Goal: Task Accomplishment & Management: Use online tool/utility

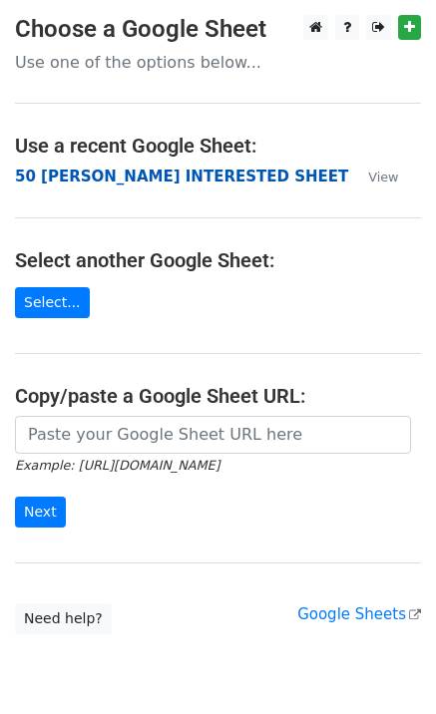
click at [134, 176] on strong "50 [PERSON_NAME] INTERESTED SHEET" at bounding box center [181, 177] width 333 height 18
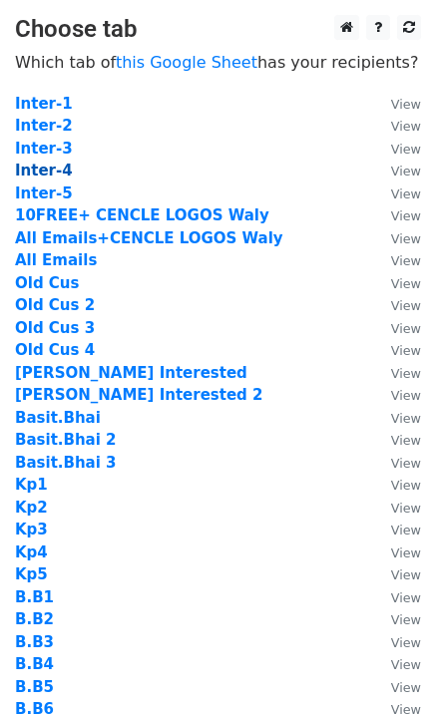
click at [56, 170] on strong "Inter-4" at bounding box center [44, 171] width 58 height 18
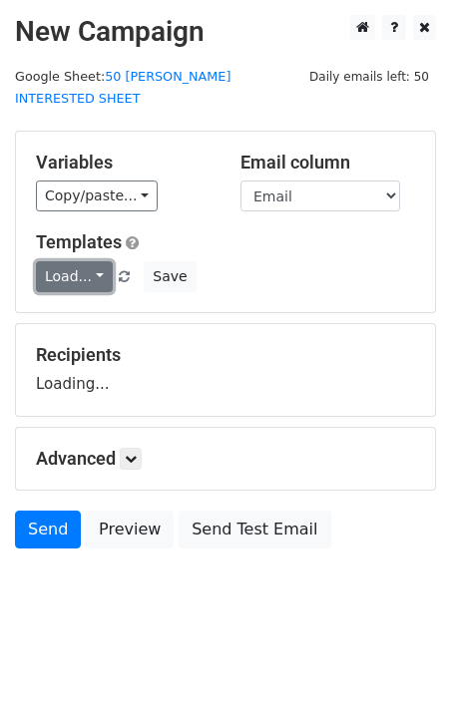
click at [75, 261] on link "Load..." at bounding box center [74, 276] width 77 height 31
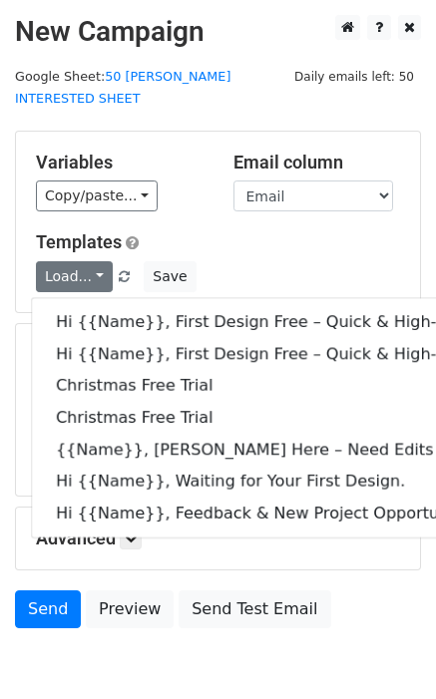
click at [216, 231] on h5 "Templates" at bounding box center [218, 242] width 364 height 22
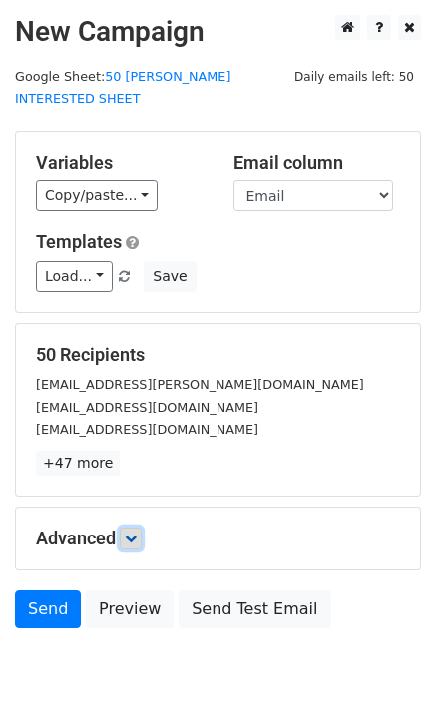
click at [134, 532] on icon at bounding box center [131, 538] width 12 height 12
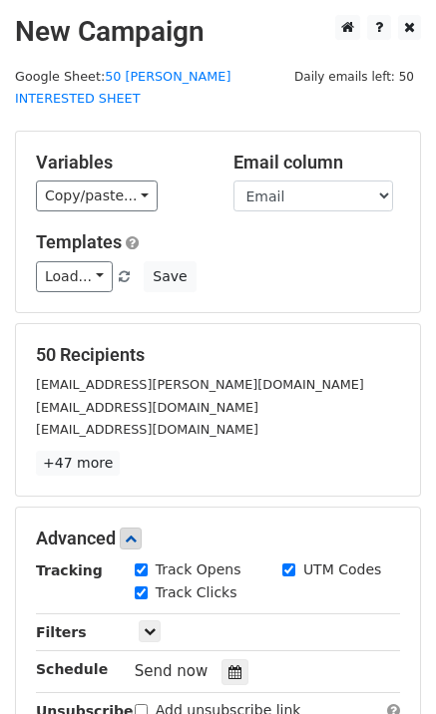
click at [131, 377] on small "Printing@bercian.com" at bounding box center [200, 384] width 328 height 15
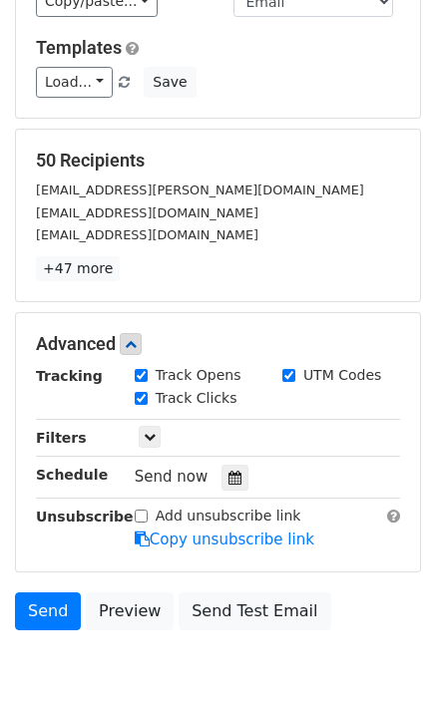
scroll to position [256, 0]
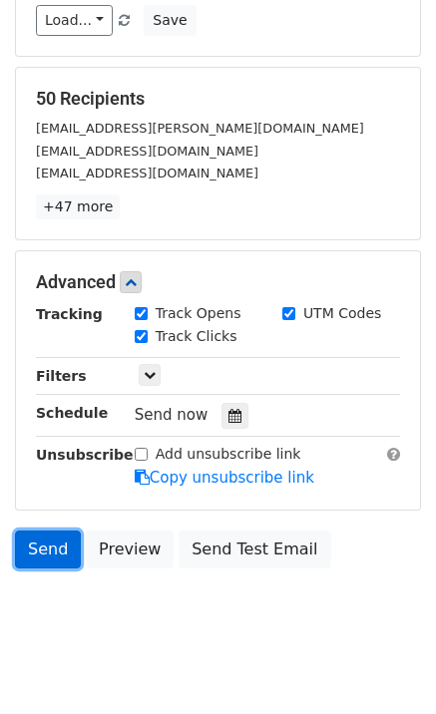
click at [58, 531] on link "Send" at bounding box center [48, 549] width 66 height 38
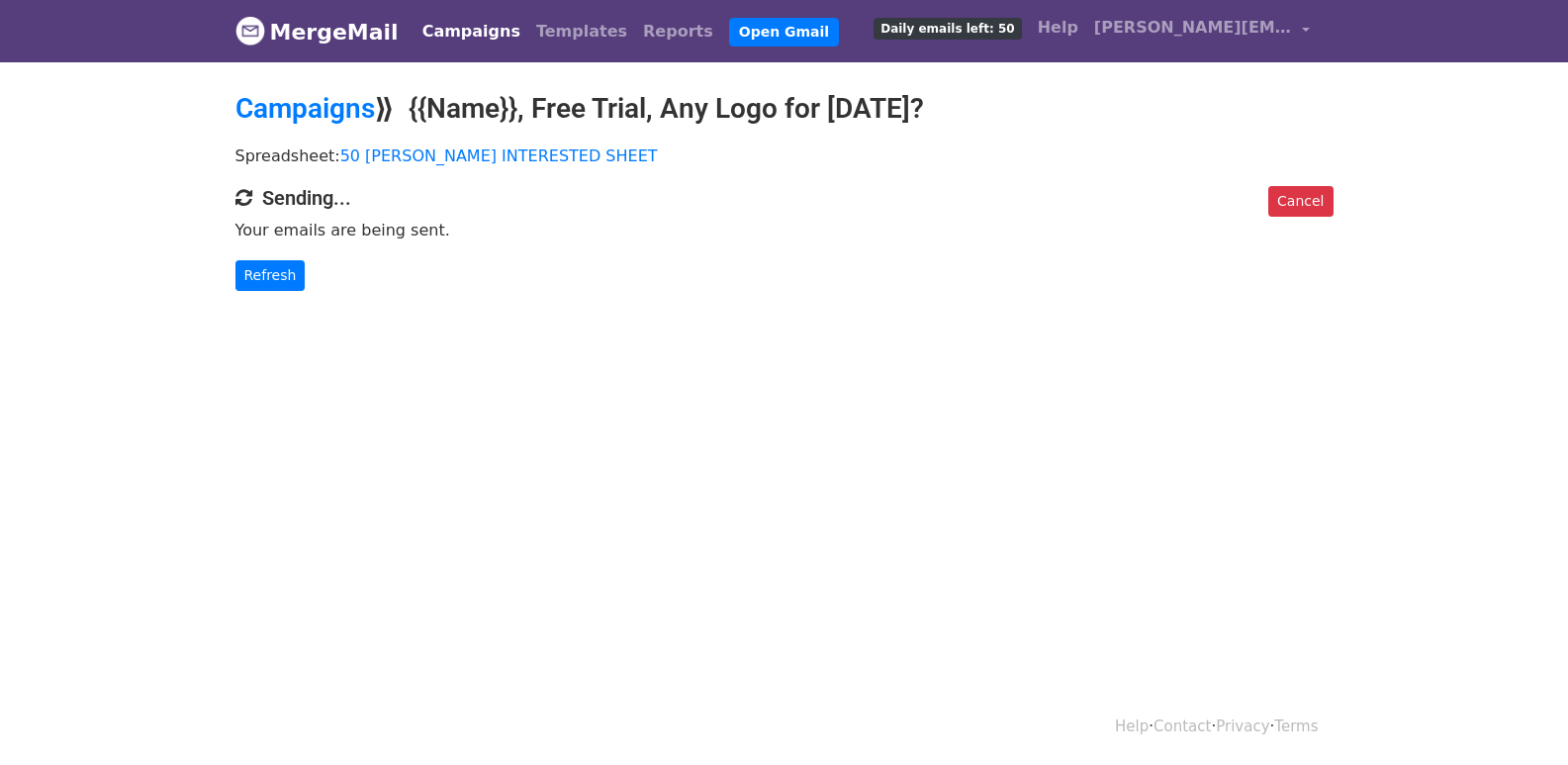
click at [248, 293] on body "MergeMail Campaigns Templates Reports Open Gmail Daily emails left: 50 Help [PE…" at bounding box center [784, 185] width 1568 height 370
drag, startPoint x: 248, startPoint y: 293, endPoint x: 264, endPoint y: 281, distance: 20.0
click at [250, 292] on body "MergeMail Campaigns Templates Reports Open Gmail Daily emails left: 50 Help kev…" at bounding box center [784, 185] width 1568 height 370
click at [264, 281] on link "Refresh" at bounding box center [270, 275] width 70 height 31
